Goal: Download file/media

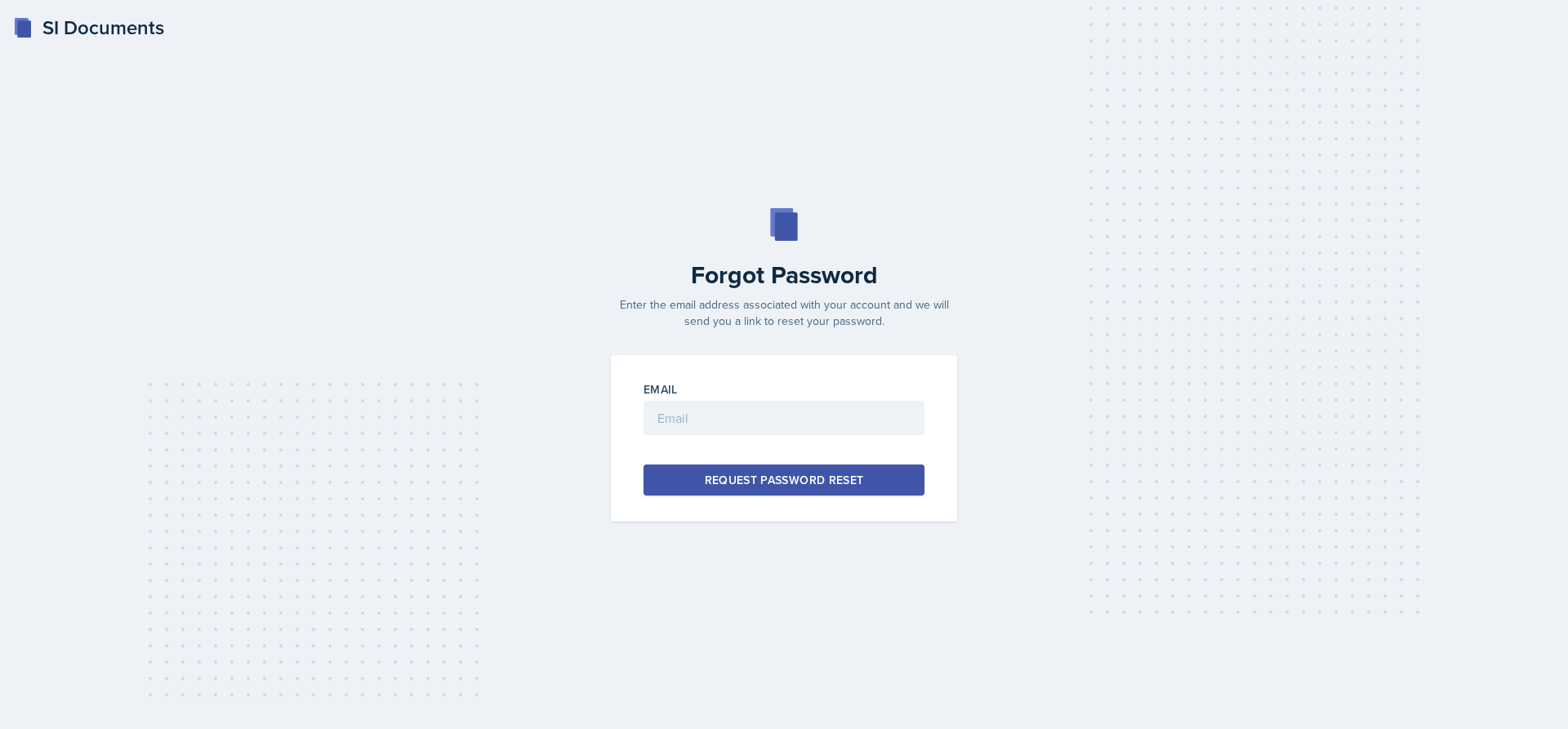
click at [85, 26] on div "SI Documents" at bounding box center [88, 28] width 152 height 30
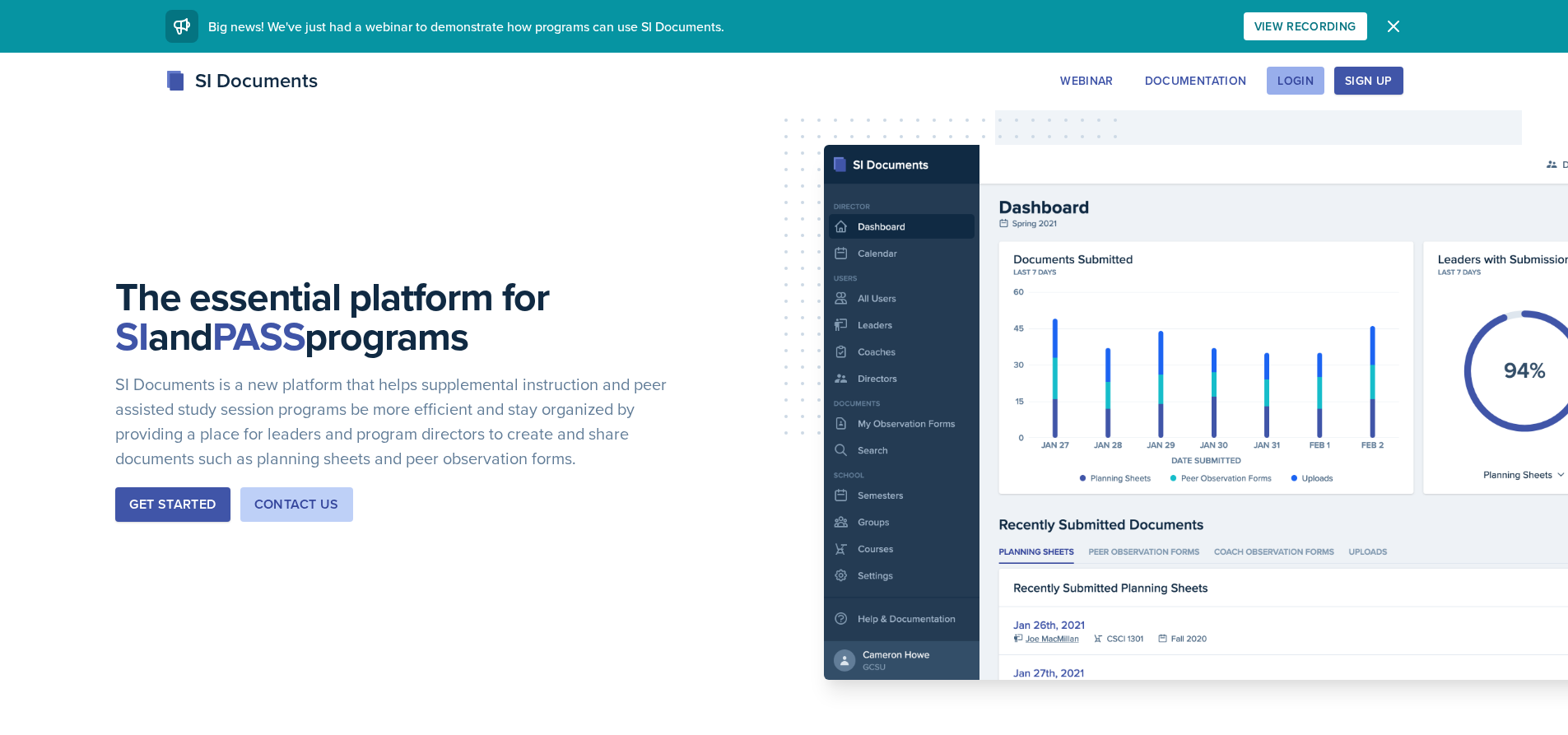
click at [1299, 80] on div "Login" at bounding box center [1295, 80] width 36 height 13
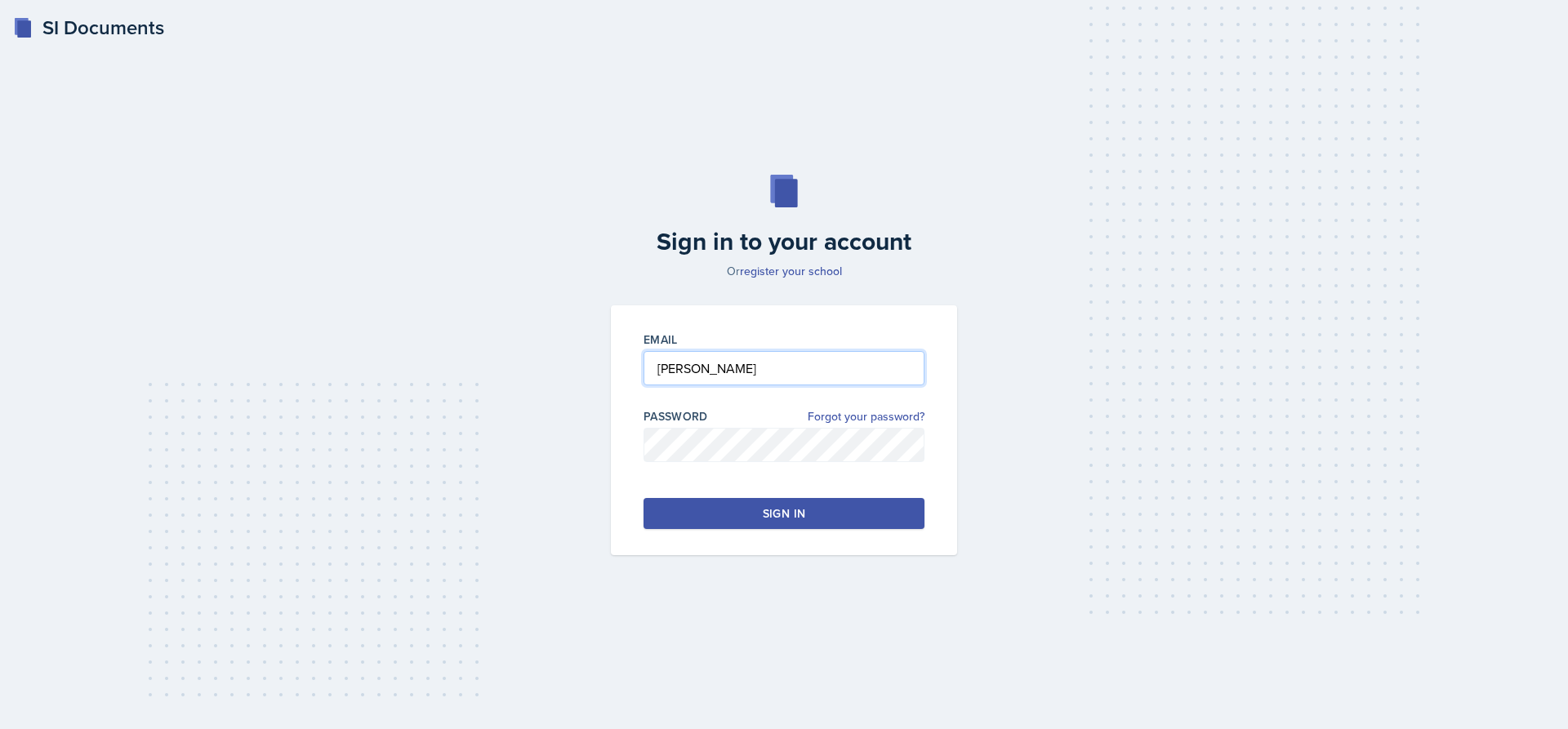
click at [721, 364] on input "[PERSON_NAME]" at bounding box center [784, 367] width 281 height 35
type input "L"
click at [854, 515] on button "Sign in" at bounding box center [784, 513] width 281 height 31
click at [806, 366] on input "[EMAIL_ADDRESS][DOMAIN_NAME]" at bounding box center [784, 367] width 281 height 35
click at [820, 364] on input "[EMAIL_ADDRESS][DOMAIN_NAME]" at bounding box center [784, 367] width 281 height 35
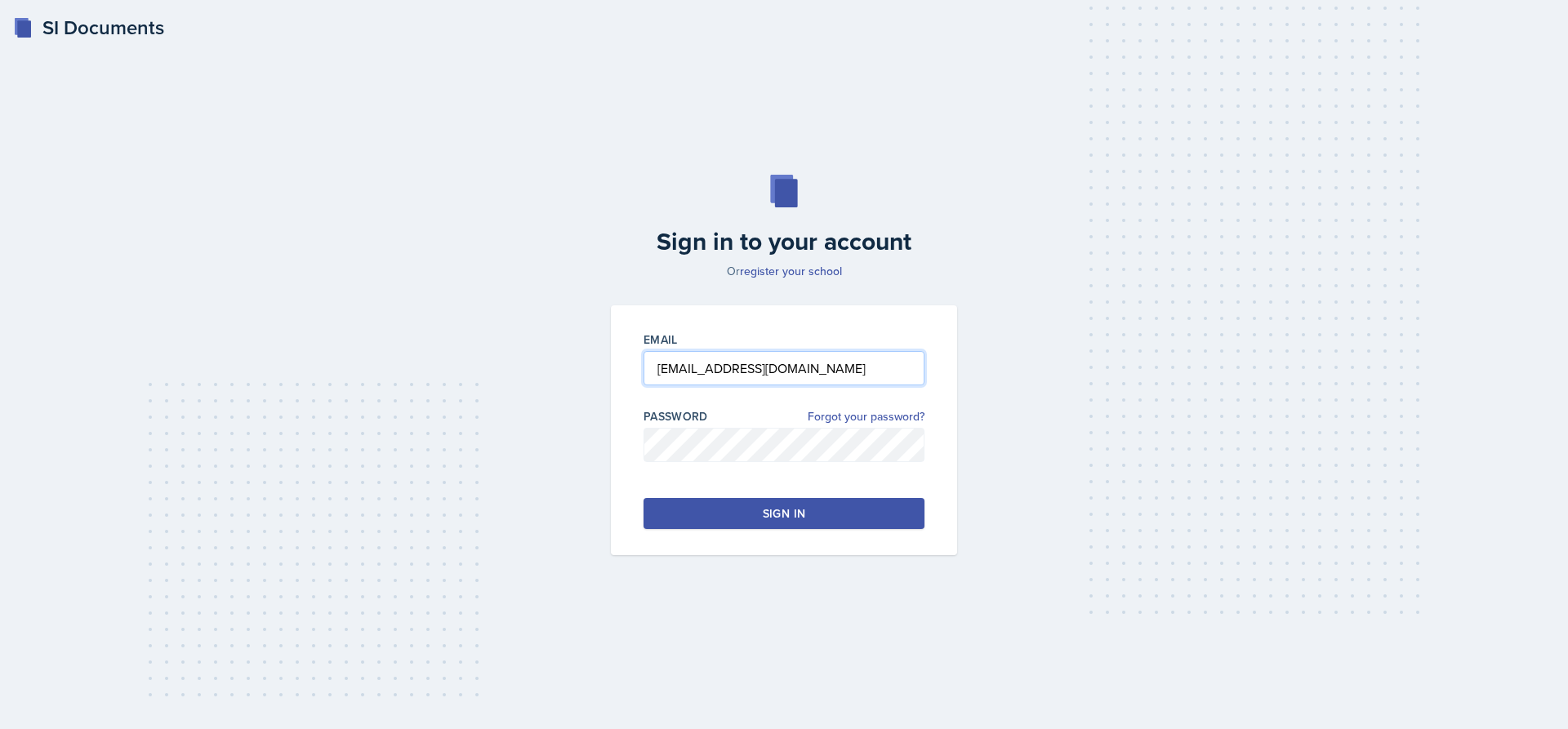
click at [716, 366] on input "[EMAIL_ADDRESS][DOMAIN_NAME]" at bounding box center [784, 367] width 281 height 35
click at [753, 364] on input "[PERSON_NAME][EMAIL_ADDRESS][PERSON_NAME][DOMAIN_NAME]" at bounding box center [784, 367] width 281 height 35
type input "[PERSON_NAME][EMAIL_ADDRESS][PERSON_NAME][DOMAIN_NAME]"
click at [783, 505] on div "Sign in" at bounding box center [784, 513] width 43 height 16
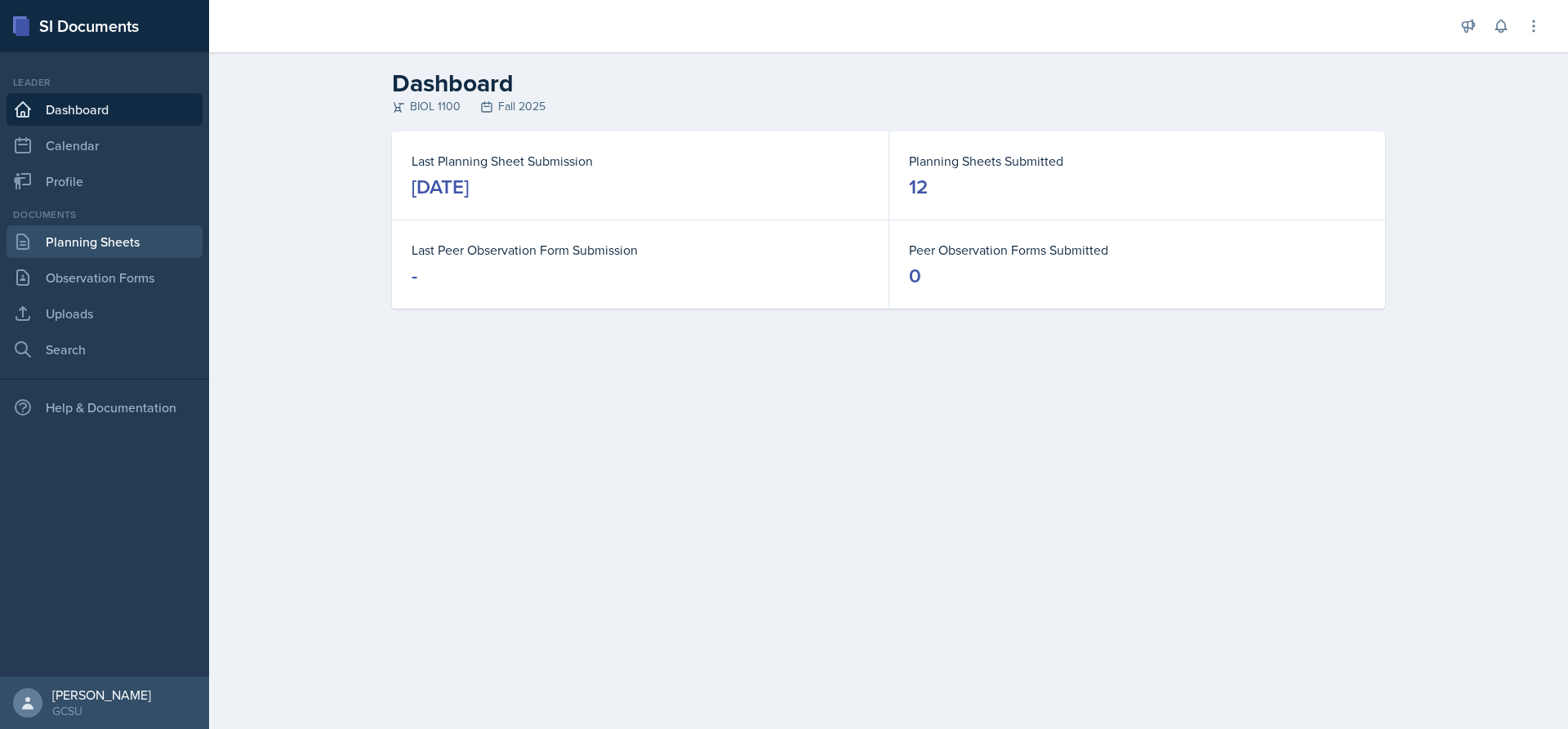
click at [97, 244] on link "Planning Sheets" at bounding box center [105, 242] width 196 height 33
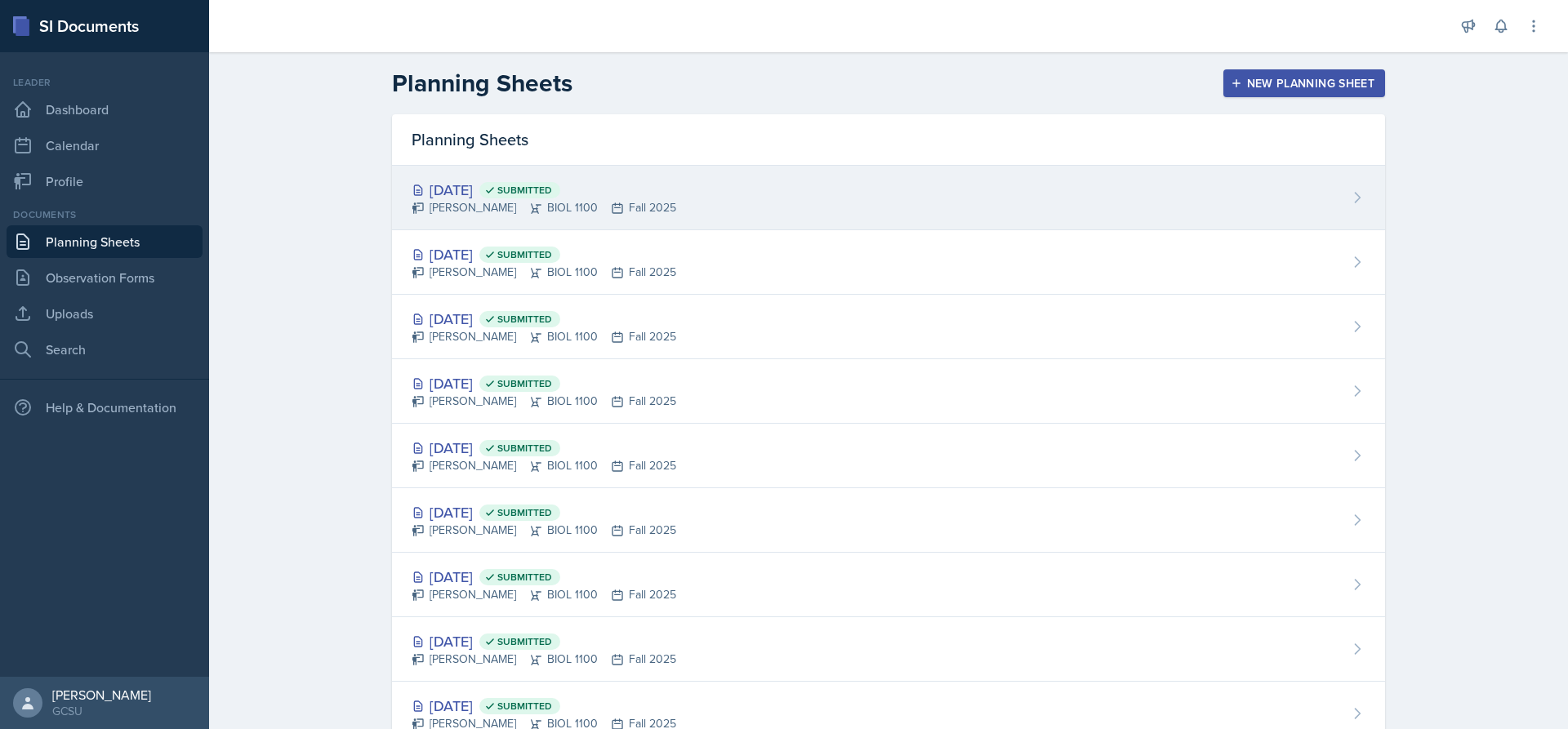
click at [468, 183] on div "[DATE] Submitted" at bounding box center [543, 190] width 264 height 22
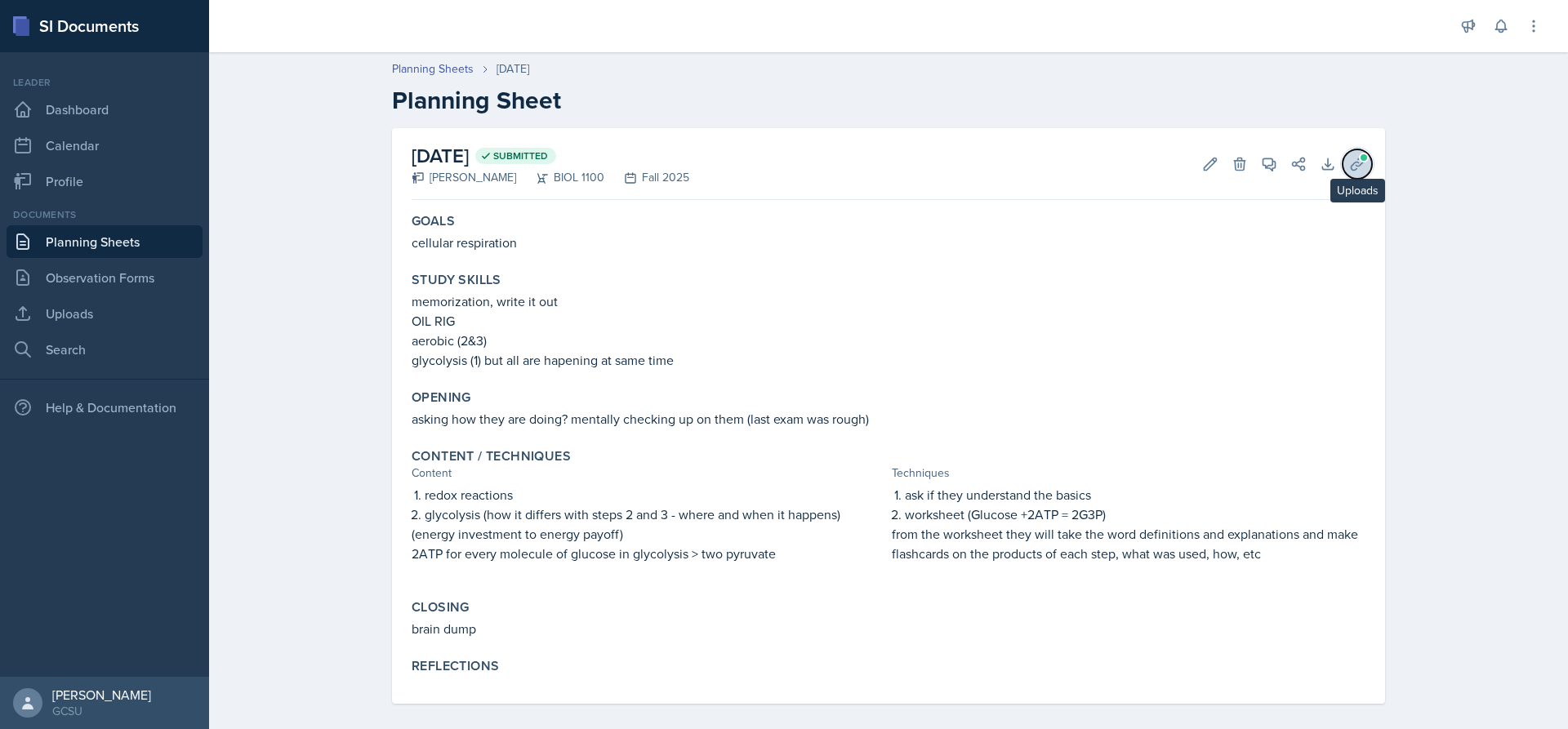
click at [1352, 154] on button "Uploads" at bounding box center [1357, 164] width 30 height 30
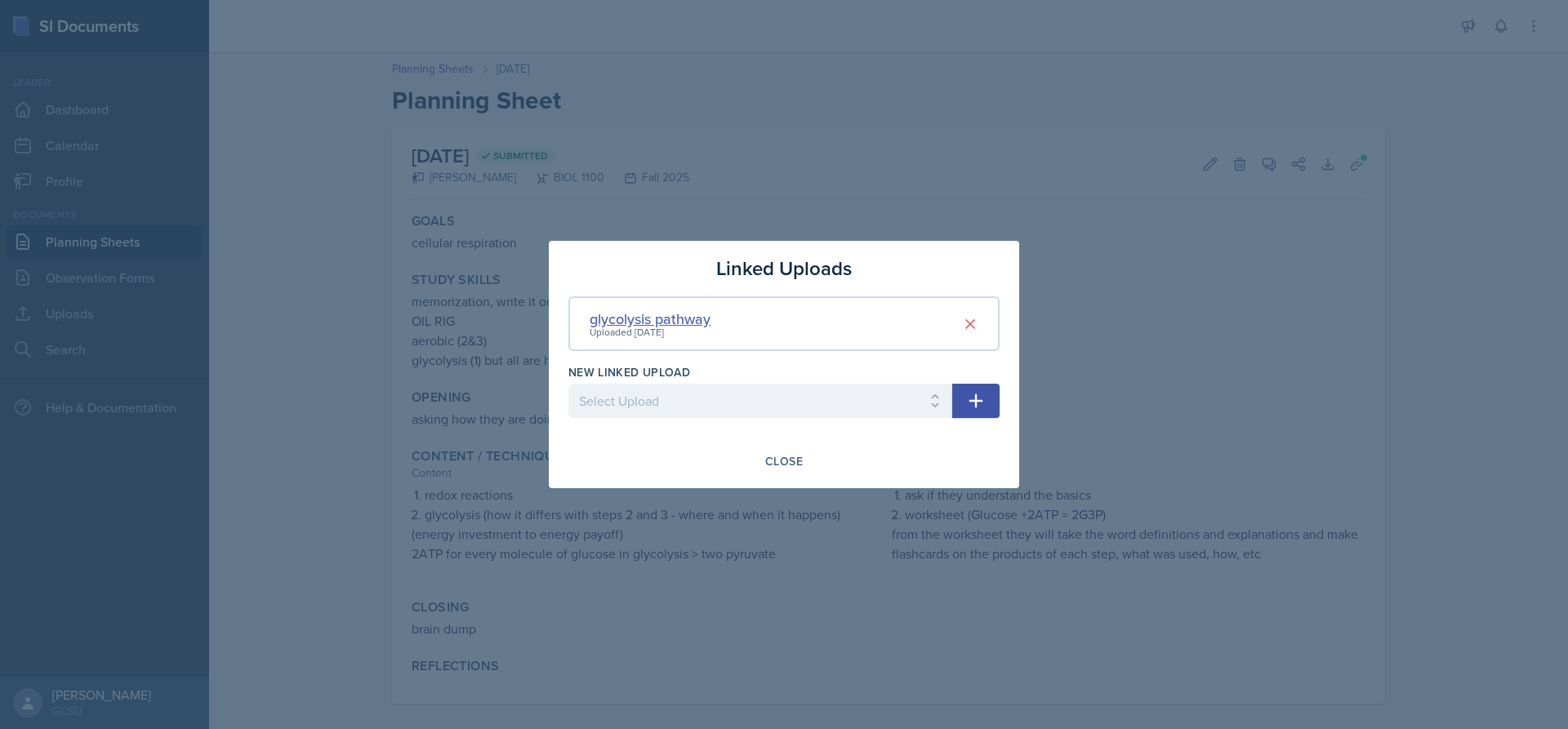
click at [647, 321] on div "glycolysis pathway" at bounding box center [650, 319] width 121 height 22
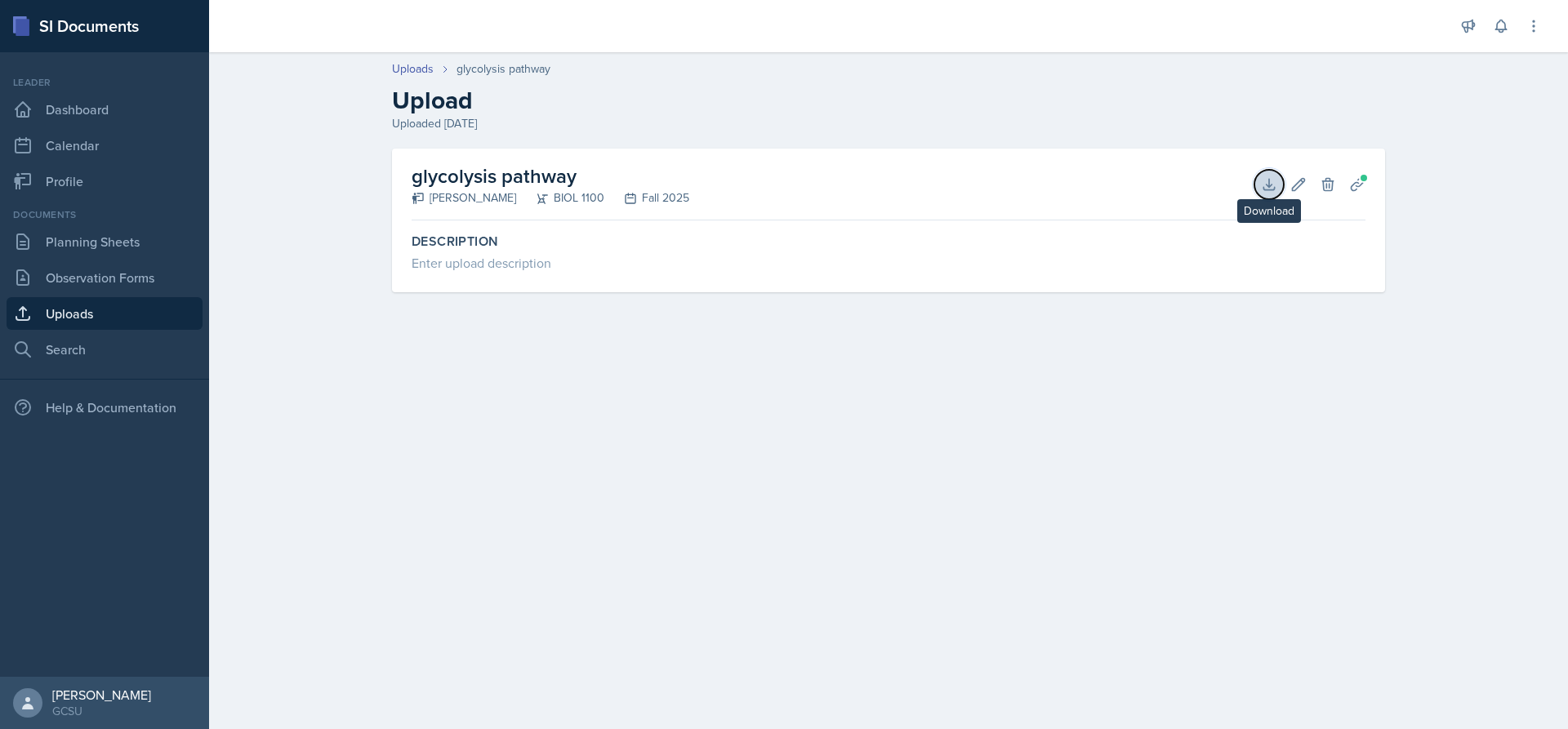
click at [1259, 183] on button "Download" at bounding box center [1269, 184] width 30 height 30
